Goal: Transaction & Acquisition: Book appointment/travel/reservation

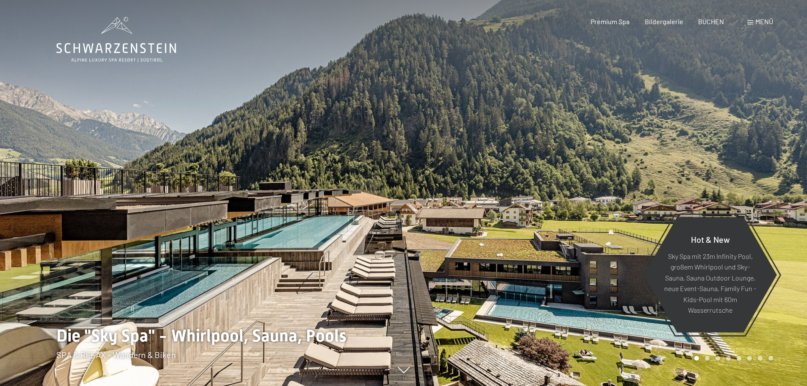
click at [523, 164] on div at bounding box center [606, 193] width 404 height 386
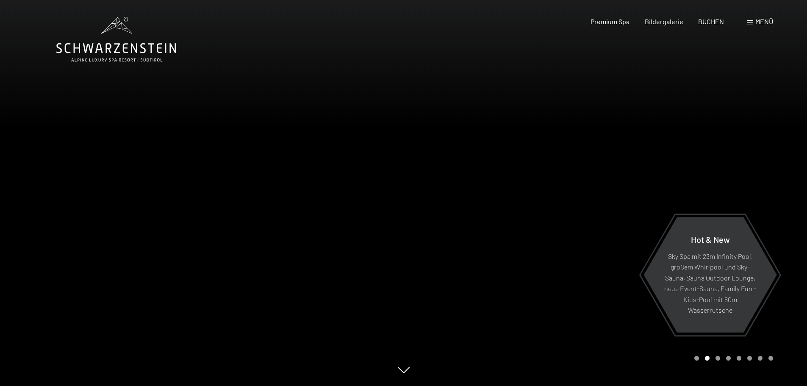
click at [759, 23] on span "Menü" at bounding box center [765, 21] width 18 height 8
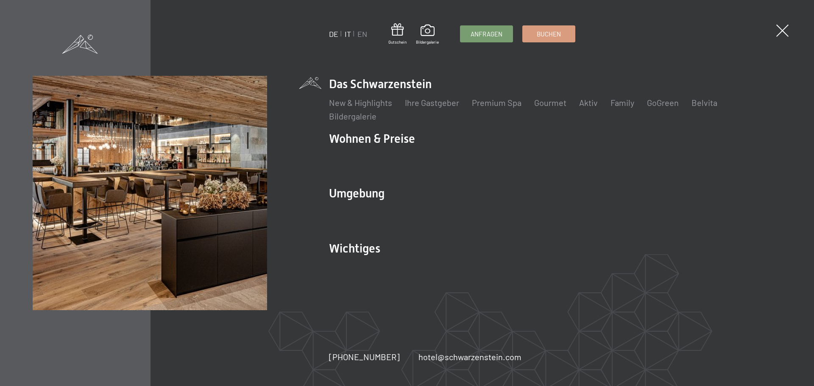
click at [351, 32] on link "IT" at bounding box center [348, 33] width 6 height 9
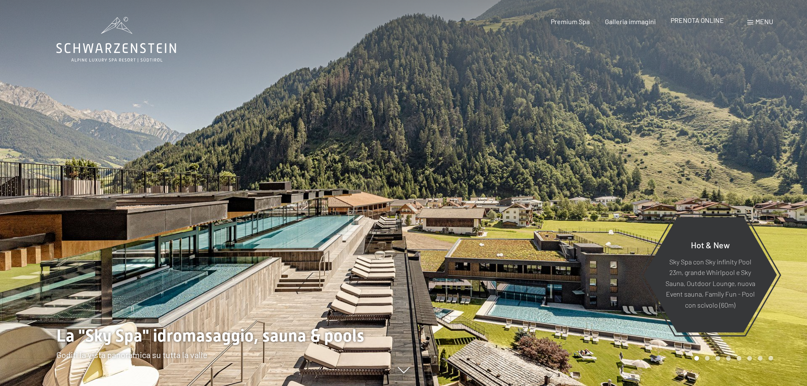
click at [705, 20] on span "PRENOTA ONLINE" at bounding box center [697, 20] width 53 height 8
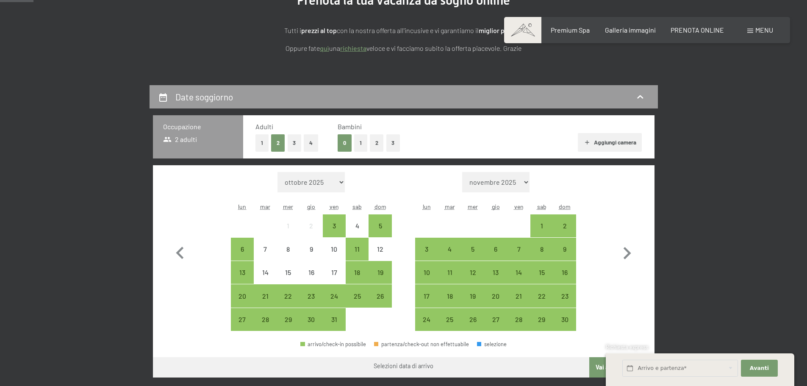
scroll to position [127, 0]
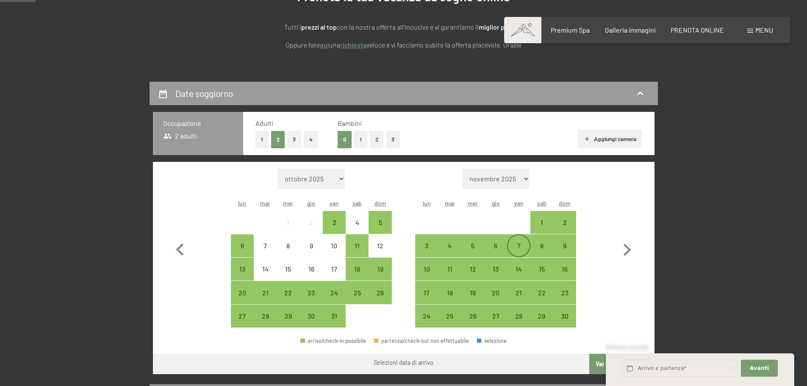
click at [521, 249] on div "7" at bounding box center [518, 252] width 21 height 21
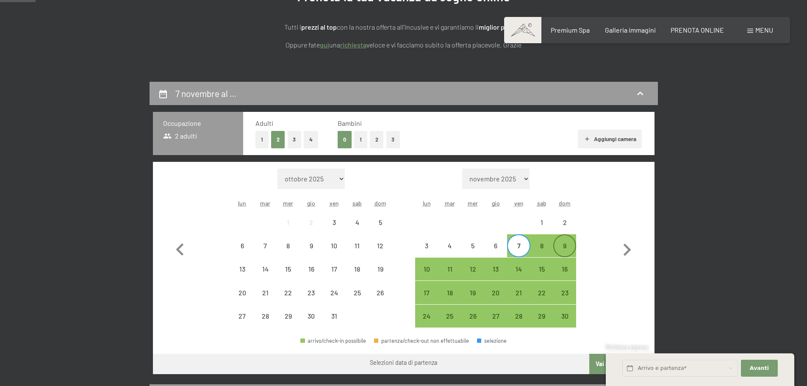
click at [565, 247] on div "9" at bounding box center [564, 252] width 21 height 21
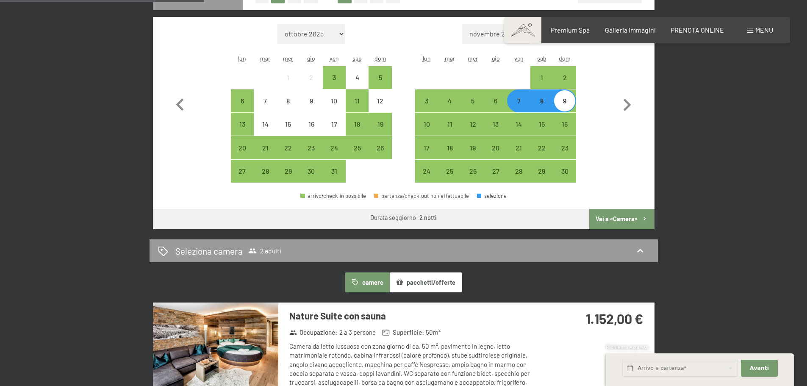
scroll to position [297, 0]
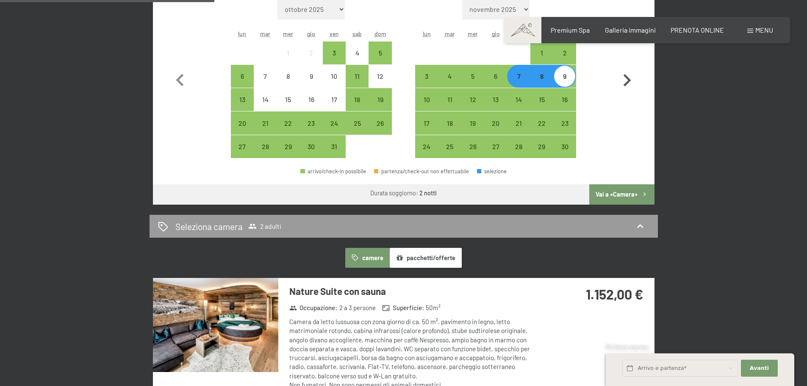
click at [627, 197] on button "Vai a «Camera»" at bounding box center [622, 194] width 65 height 20
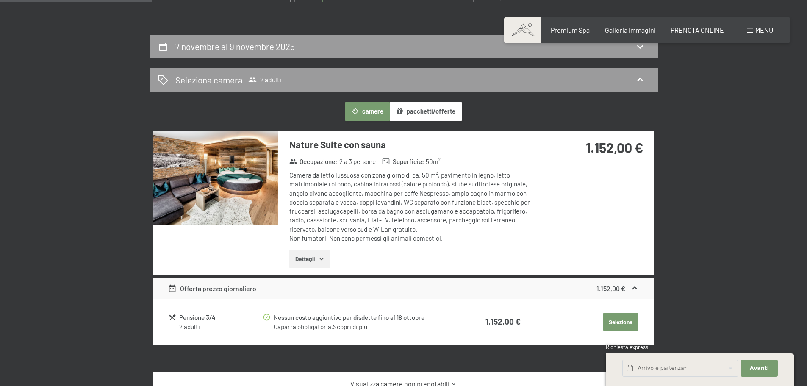
scroll to position [167, 0]
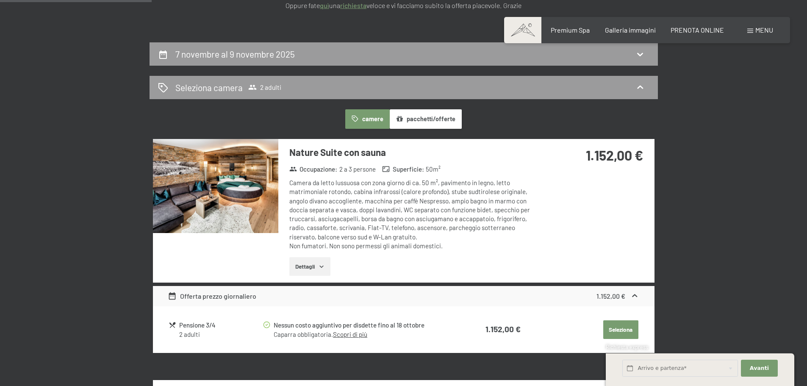
click at [439, 122] on button "pacchetti/offerte" at bounding box center [426, 118] width 72 height 19
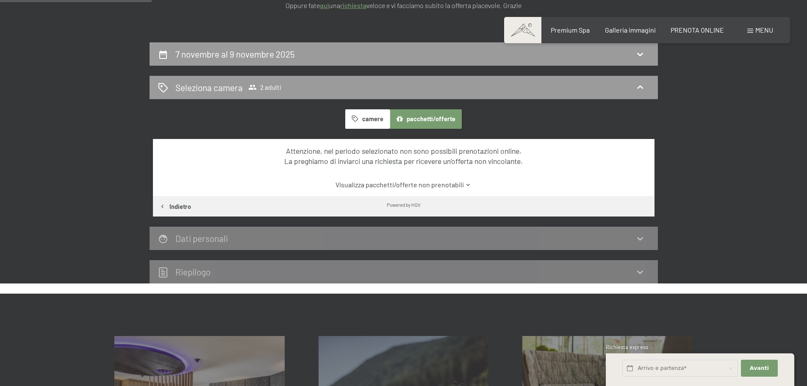
click at [377, 120] on button "camere" at bounding box center [367, 118] width 44 height 19
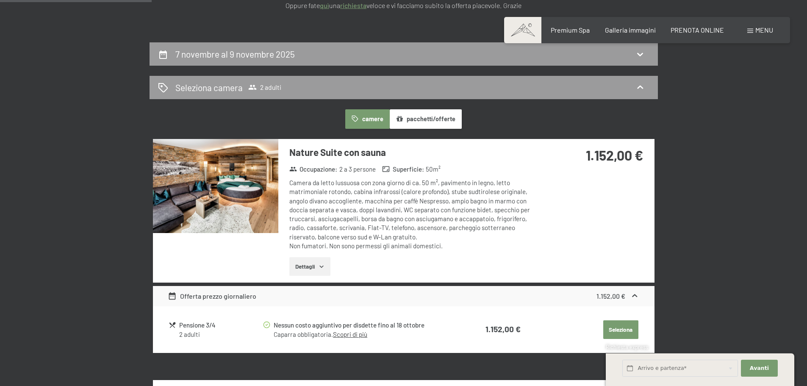
click at [211, 298] on div "Offerta prezzo giornaliero" at bounding box center [212, 296] width 89 height 10
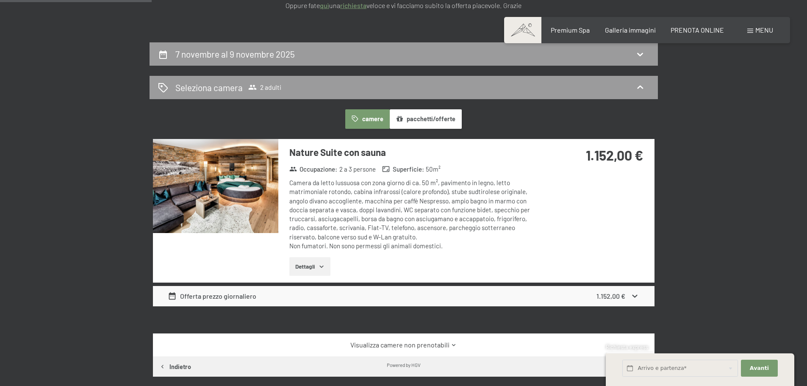
click at [211, 298] on div "Offerta prezzo giornaliero" at bounding box center [212, 296] width 89 height 10
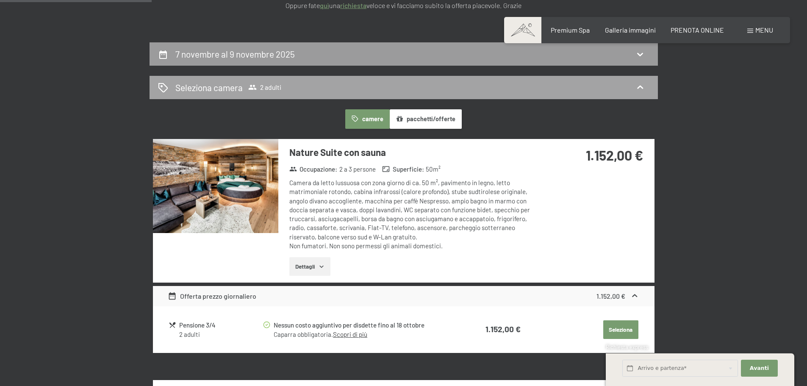
click at [304, 48] on div "7 novembre al 9 novembre 2025" at bounding box center [404, 54] width 492 height 12
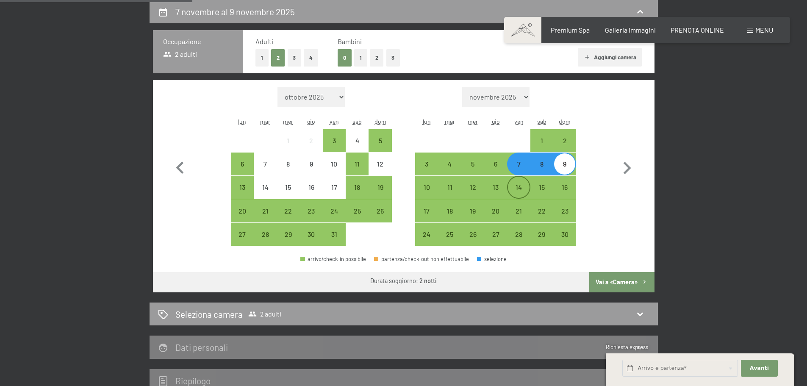
click at [526, 184] on div "14" at bounding box center [518, 194] width 21 height 21
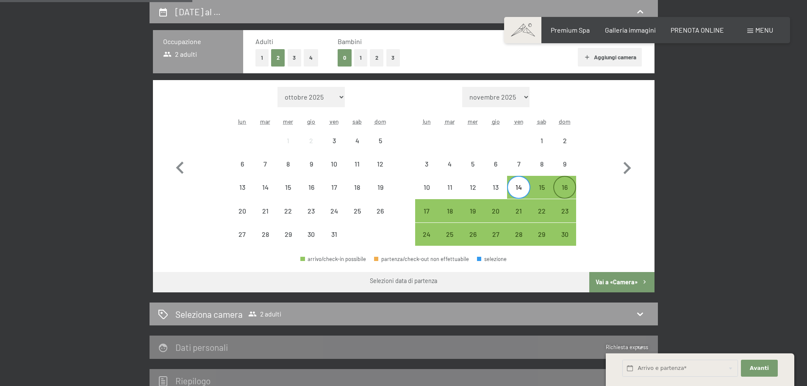
click at [569, 184] on div "16" at bounding box center [564, 194] width 21 height 21
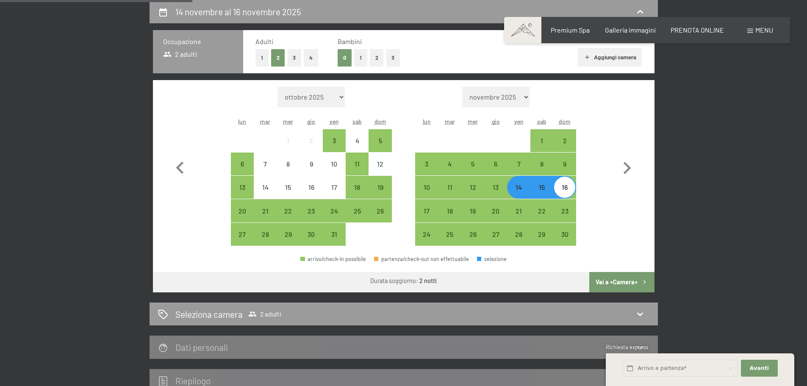
click at [628, 281] on button "Vai a «Camera»" at bounding box center [622, 282] width 65 height 20
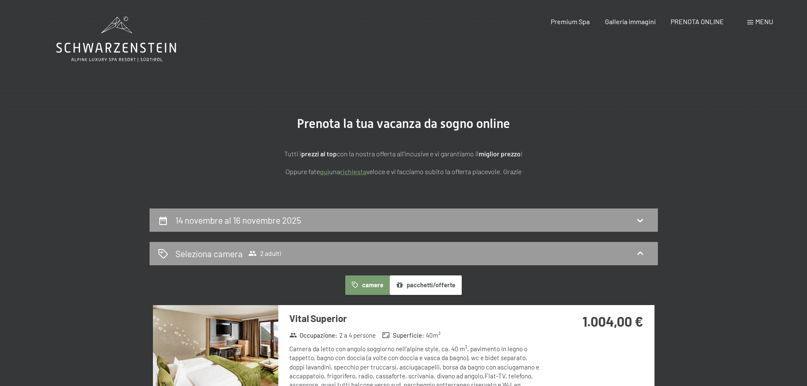
scroll to position [0, 0]
